Goal: Navigation & Orientation: Find specific page/section

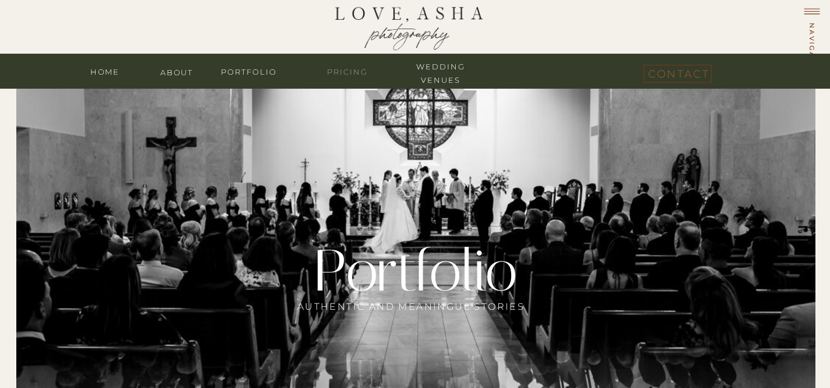
click at [353, 66] on nav "Pricing" at bounding box center [347, 70] width 70 height 11
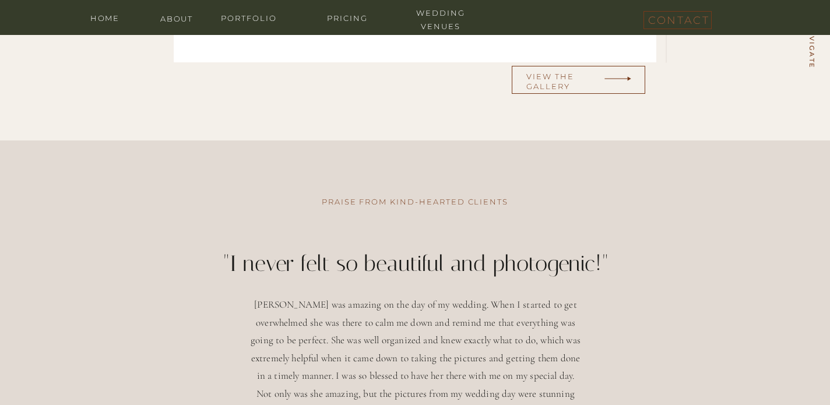
scroll to position [3987, 0]
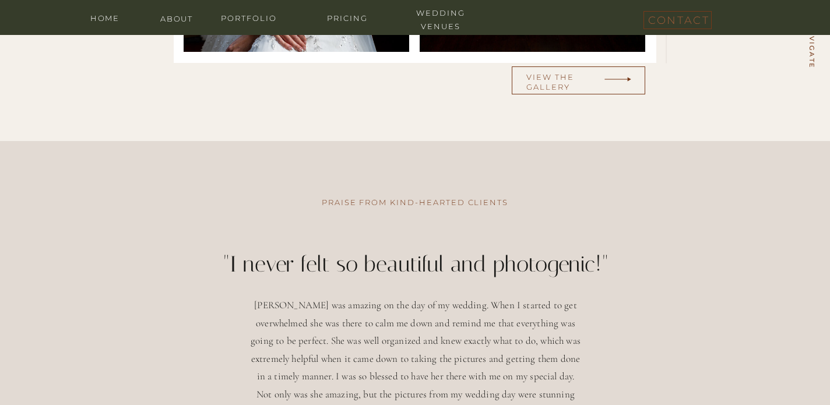
click at [584, 90] on div at bounding box center [578, 80] width 133 height 28
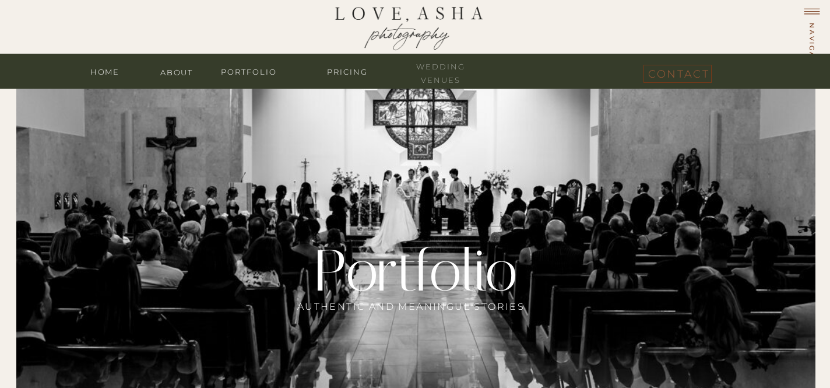
click at [442, 71] on nav "wedding venues" at bounding box center [441, 65] width 70 height 11
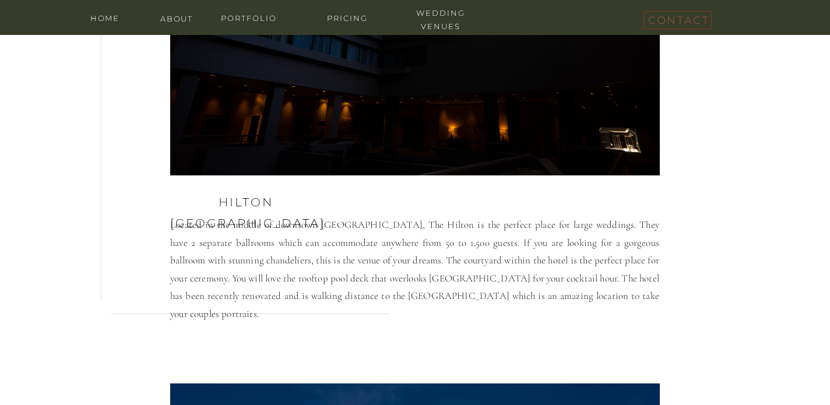
scroll to position [969, 0]
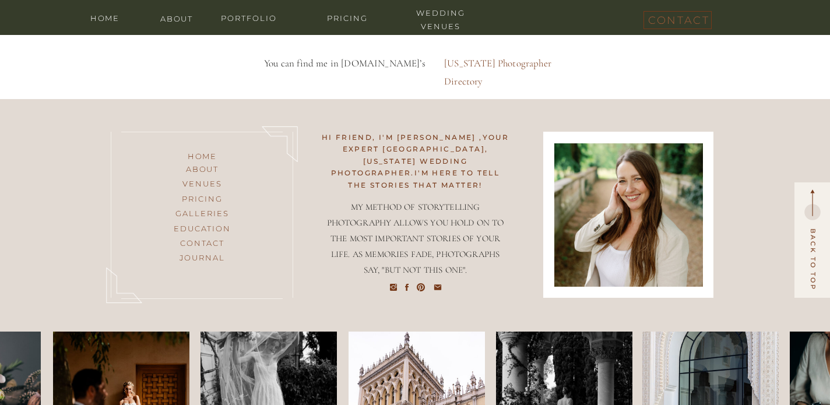
scroll to position [6323, 0]
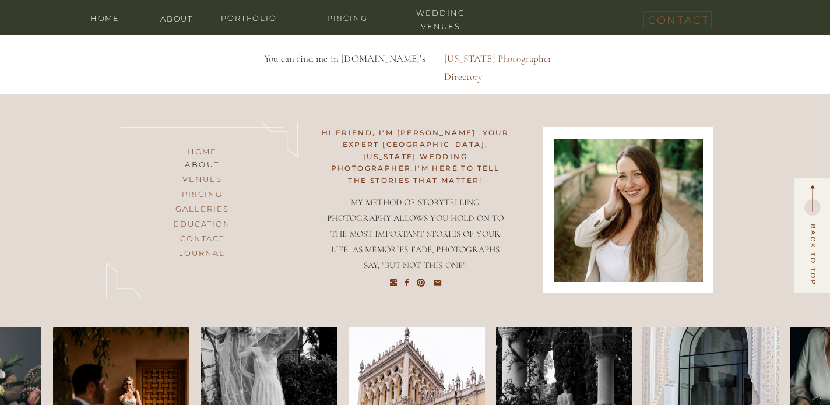
click at [202, 164] on h3 "about" at bounding box center [202, 165] width 94 height 15
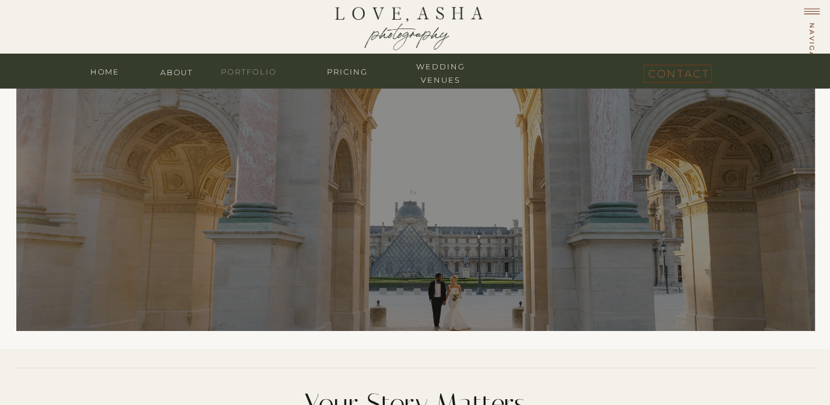
click at [246, 73] on nav "portfolio" at bounding box center [249, 70] width 70 height 11
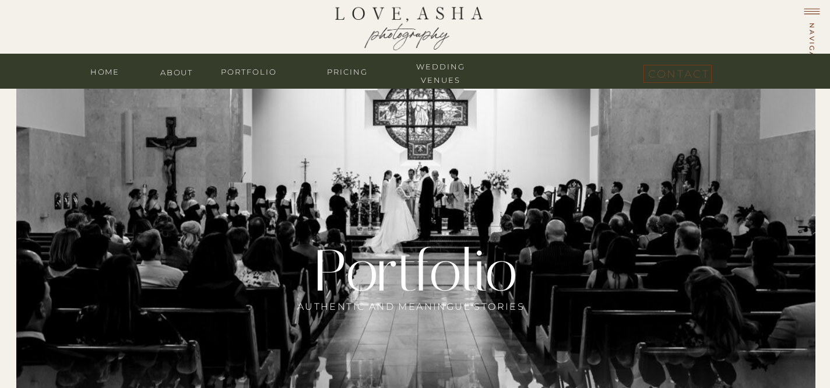
click at [663, 75] on nav "contact" at bounding box center [677, 71] width 58 height 13
